Goal: Use online tool/utility: Utilize a website feature to perform a specific function

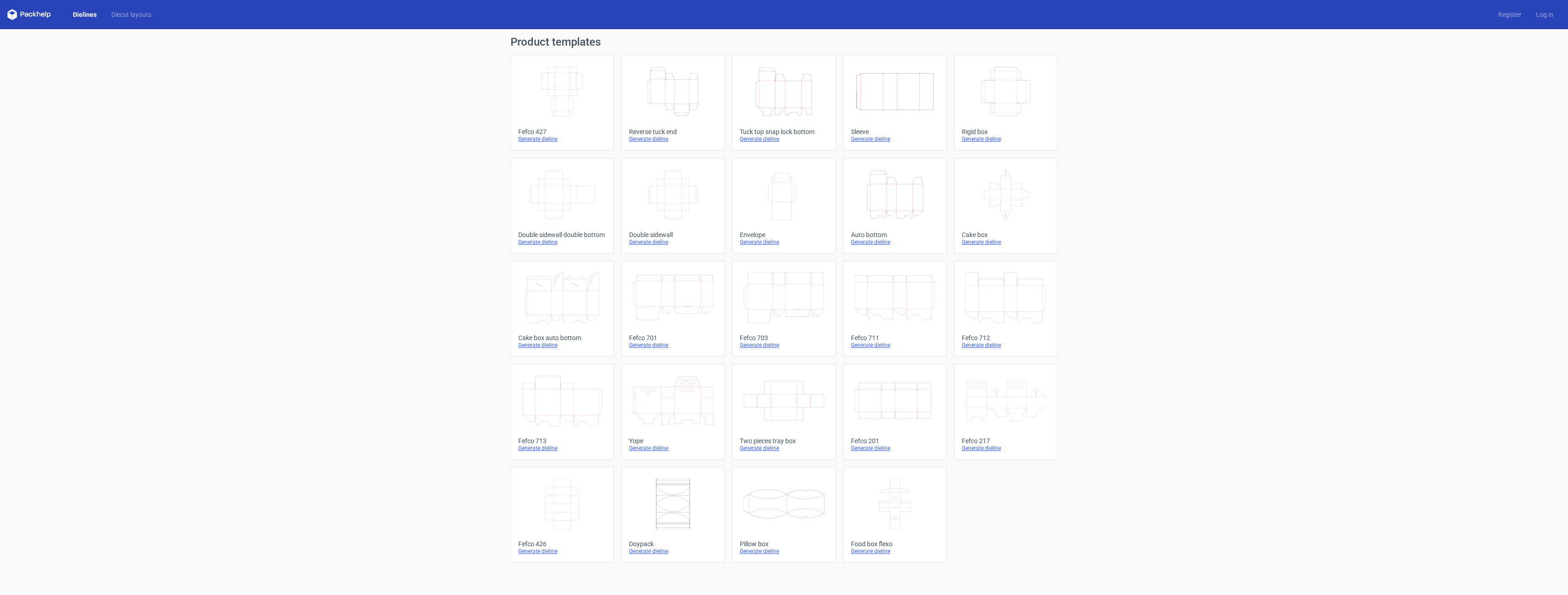
click at [1019, 96] on icon "Width Depth Height" at bounding box center [1006, 92] width 81 height 51
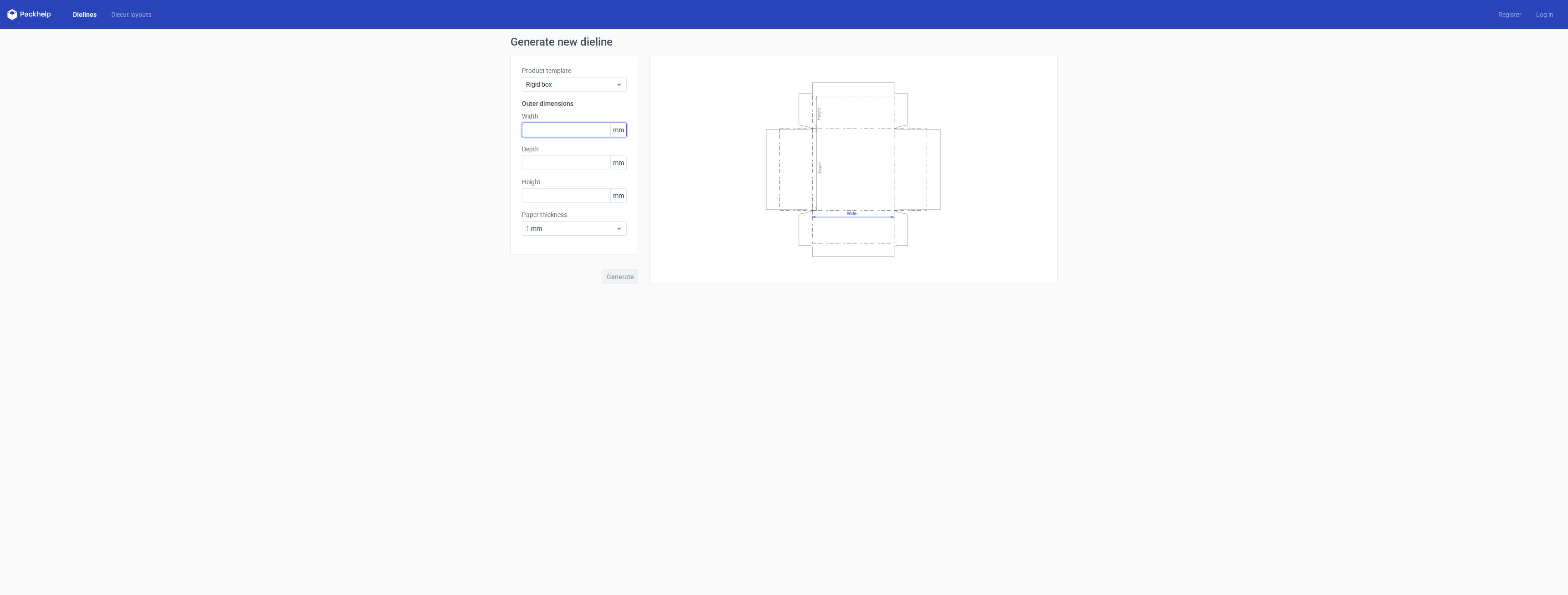
click at [571, 132] on input "text" at bounding box center [574, 130] width 105 height 15
type input "170"
type input "85"
click at [626, 281] on button "Generate" at bounding box center [620, 277] width 35 height 15
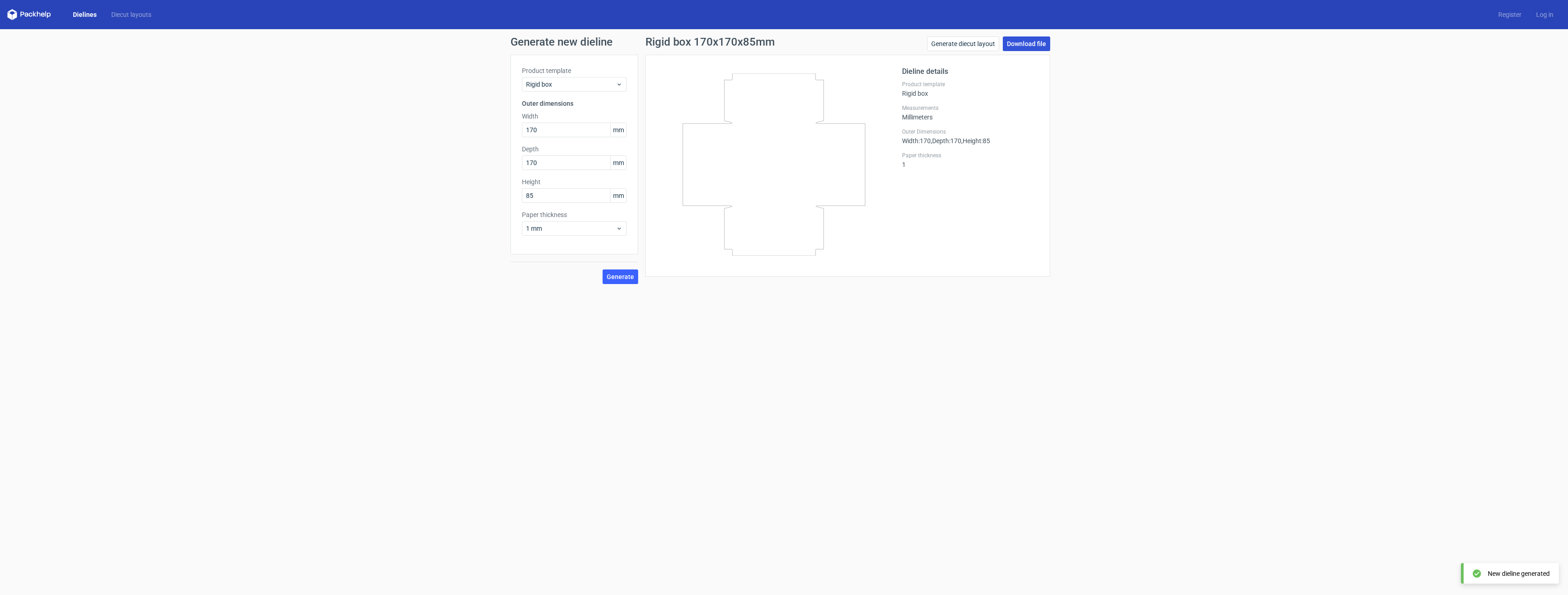
click at [1018, 46] on link "Download file" at bounding box center [1026, 44] width 47 height 15
click at [625, 227] on div "1 mm" at bounding box center [574, 228] width 105 height 15
click at [570, 287] on div "1.5 mm" at bounding box center [574, 292] width 97 height 15
click at [618, 281] on button "Generate" at bounding box center [620, 277] width 35 height 15
click at [618, 276] on span "Generate" at bounding box center [620, 276] width 27 height 6
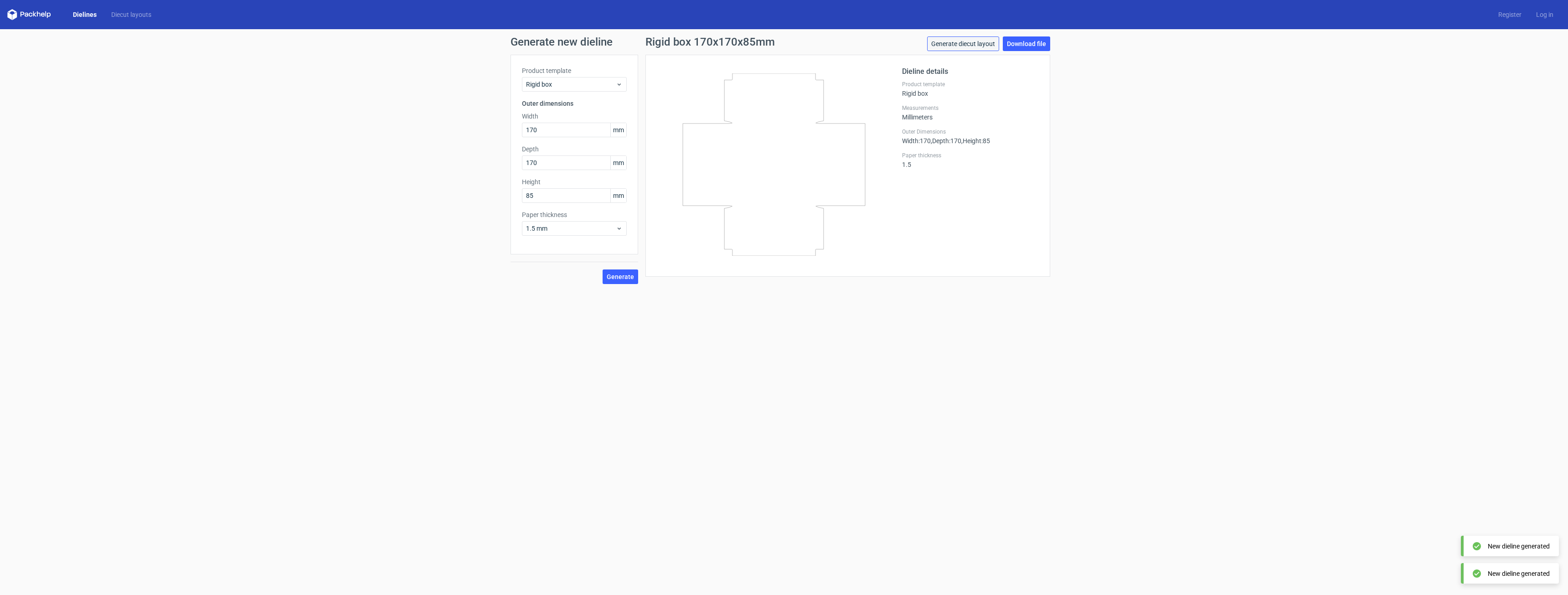
click at [942, 46] on link "Generate diecut layout" at bounding box center [963, 44] width 72 height 15
click at [970, 48] on link "Generate diecut layout" at bounding box center [963, 44] width 72 height 15
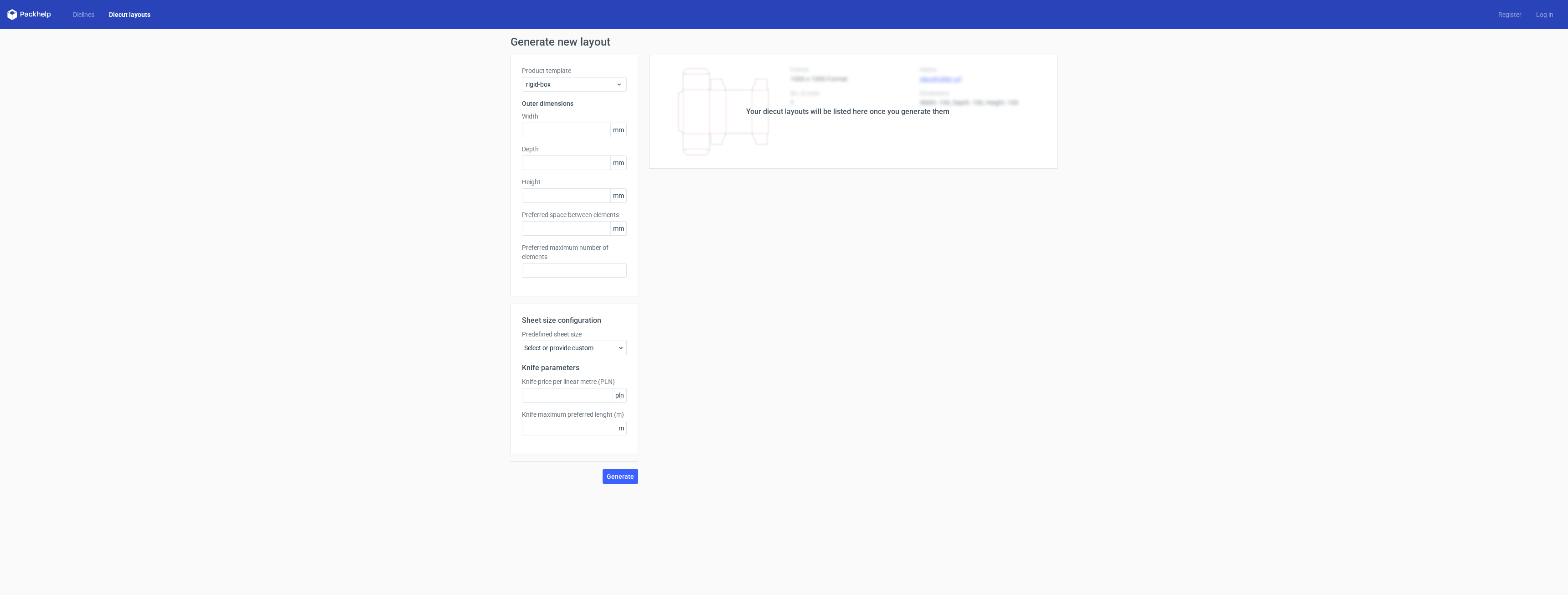
type input "170"
type input "85"
type input "5"
type input "48"
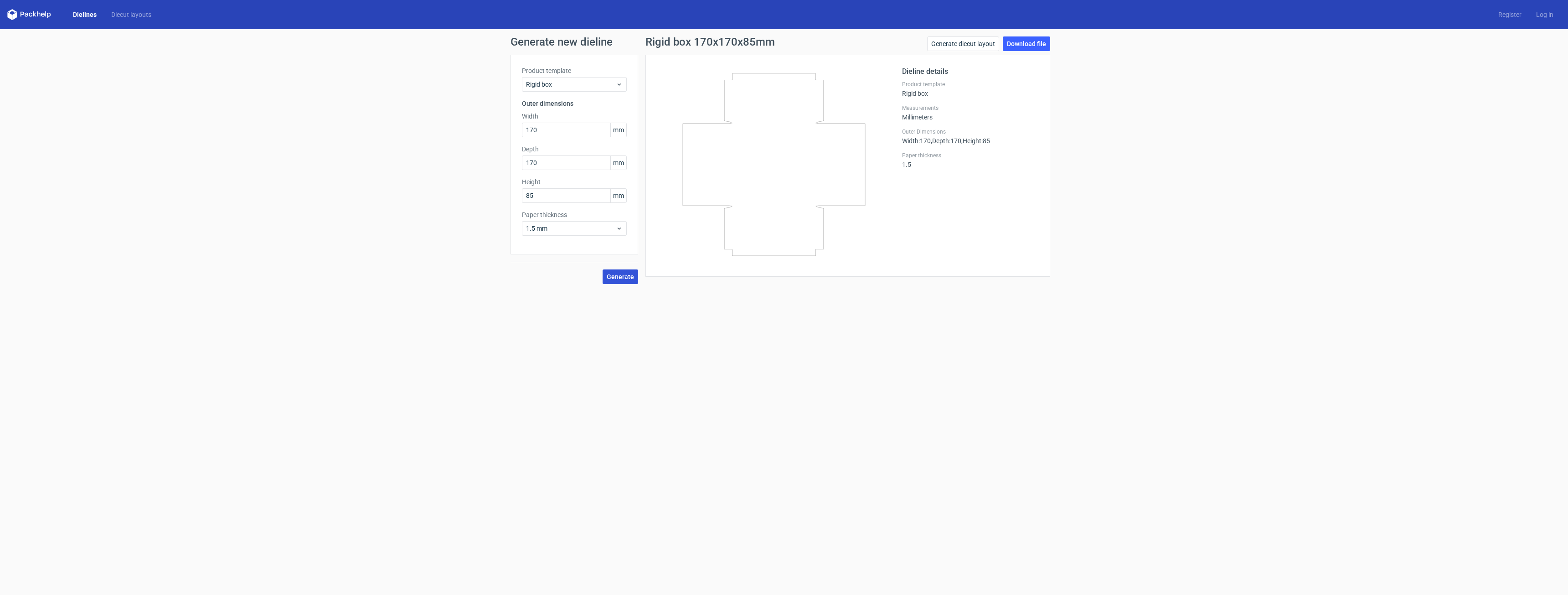
click at [615, 276] on span "Generate" at bounding box center [620, 276] width 27 height 6
click at [1021, 40] on link "Download file" at bounding box center [1026, 44] width 47 height 15
